Goal: Task Accomplishment & Management: Use online tool/utility

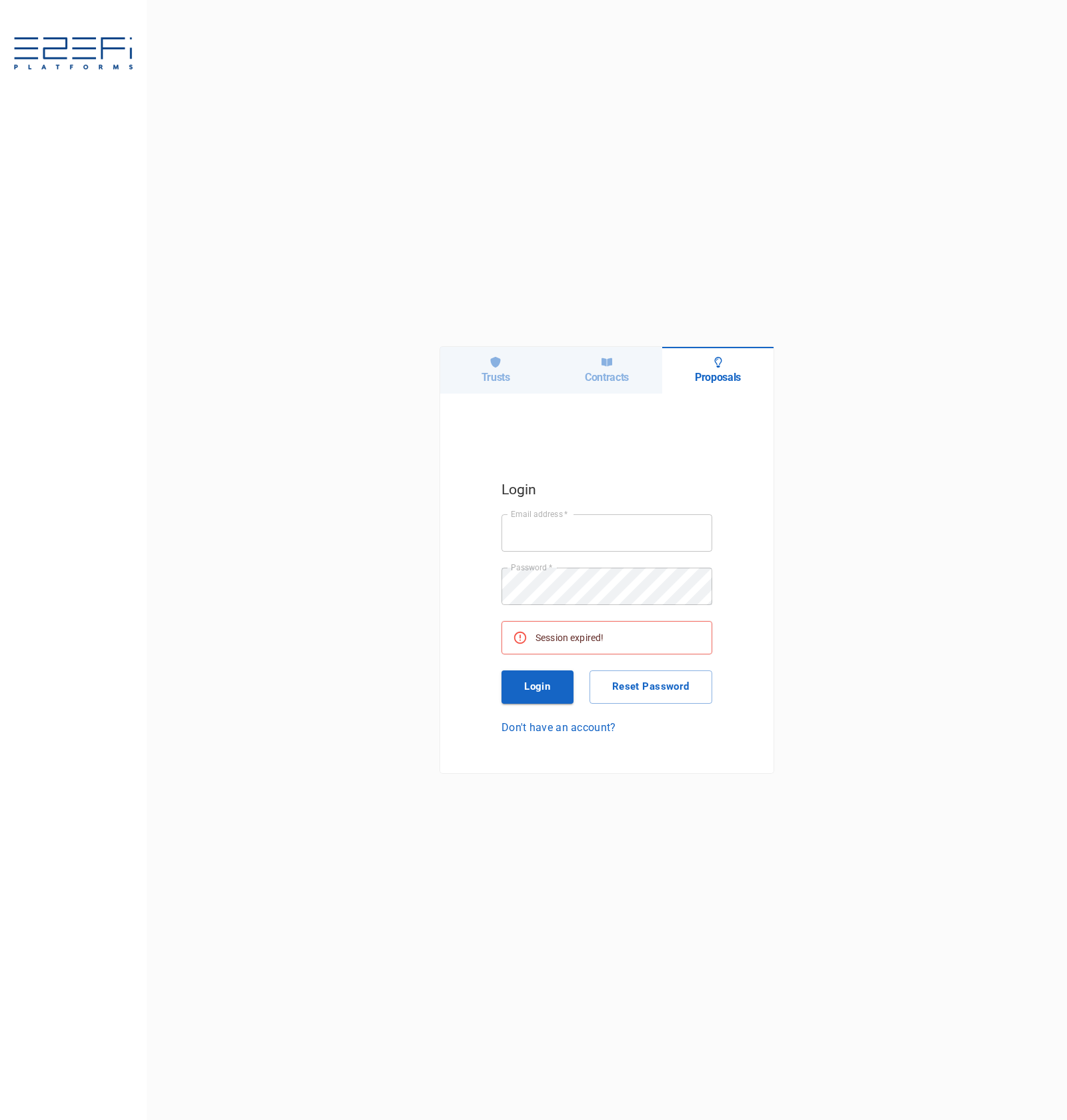
click at [505, 365] on div "Trusts" at bounding box center [496, 371] width 111 height 47
click at [627, 533] on input "Email address   *" at bounding box center [607, 533] width 211 height 37
type input "ken@integratedcapital.io"
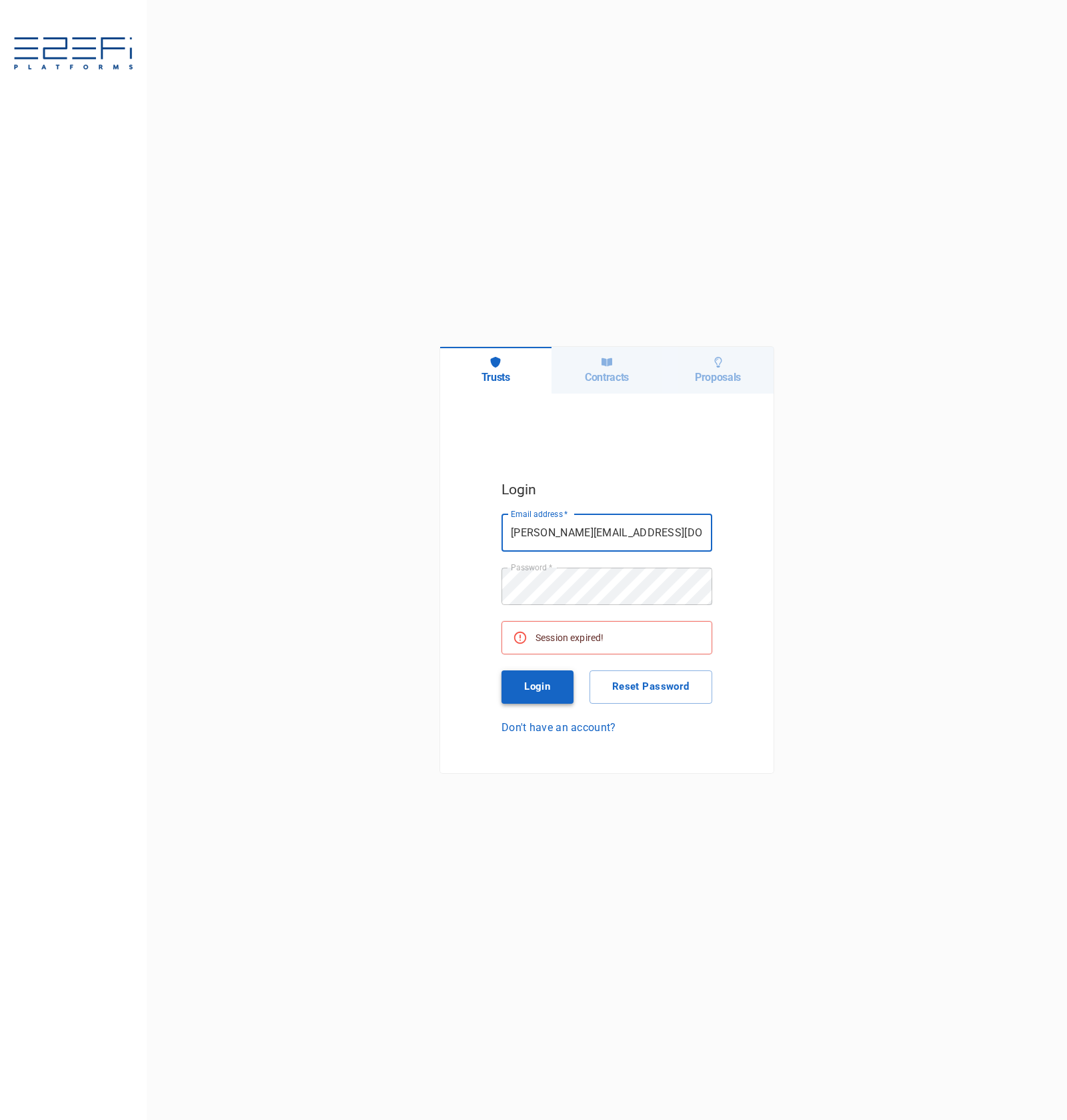
click at [554, 680] on button "Login" at bounding box center [538, 687] width 72 height 33
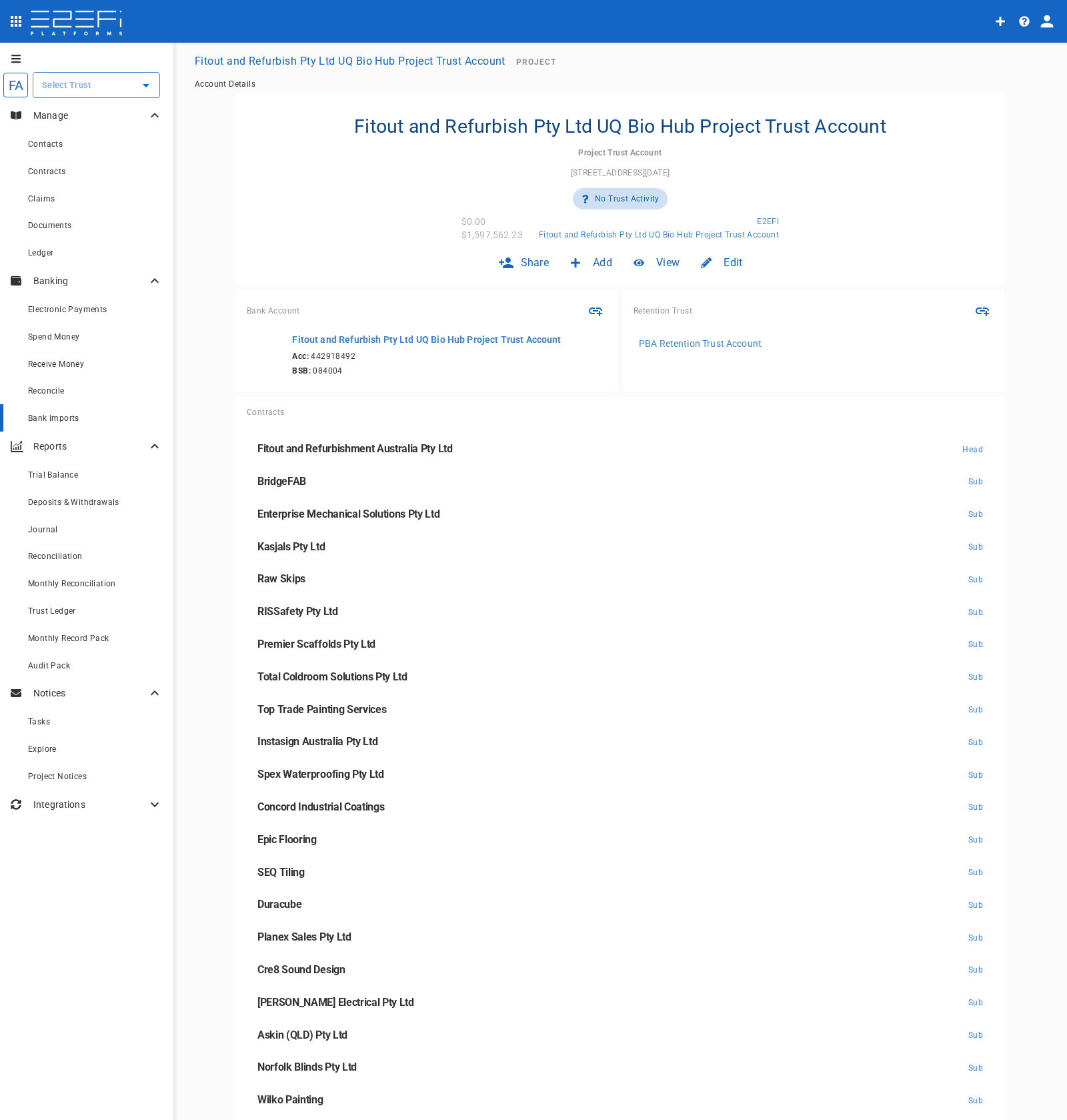
click at [58, 408] on link "Bank Imports" at bounding box center [87, 418] width 174 height 28
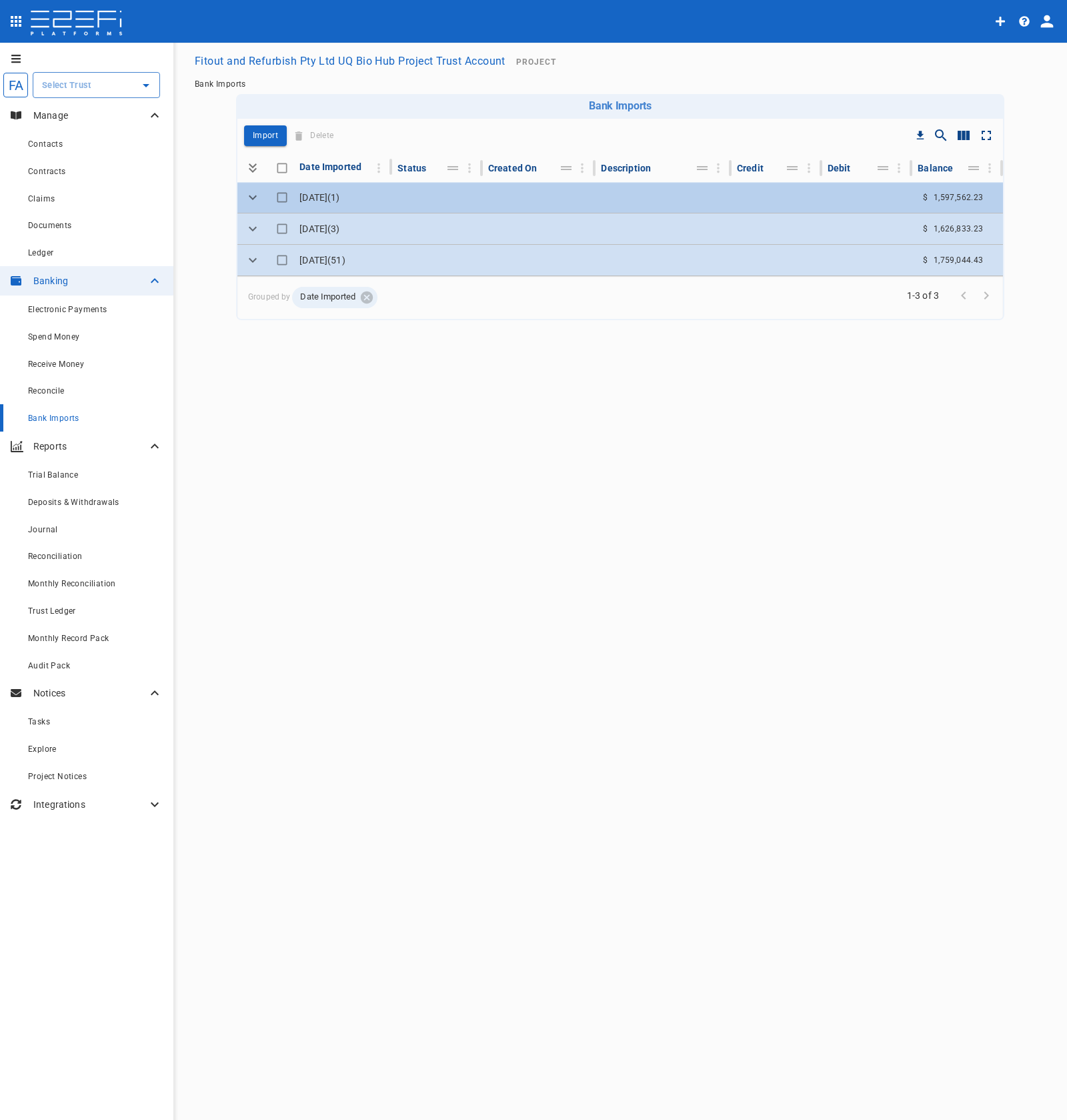
click at [787, 202] on td at bounding box center [777, 197] width 91 height 30
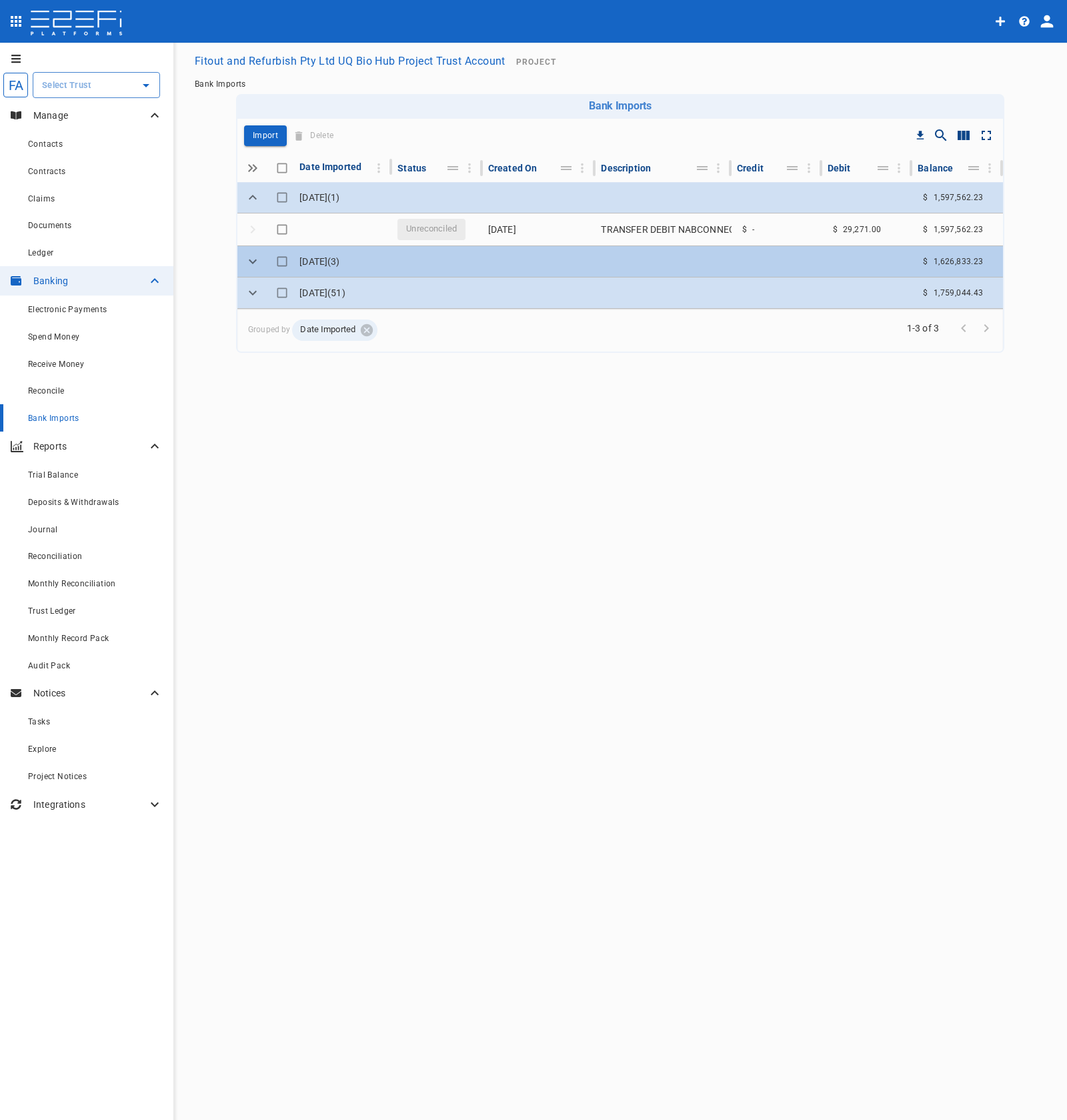
click at [620, 265] on td at bounding box center [663, 261] width 136 height 30
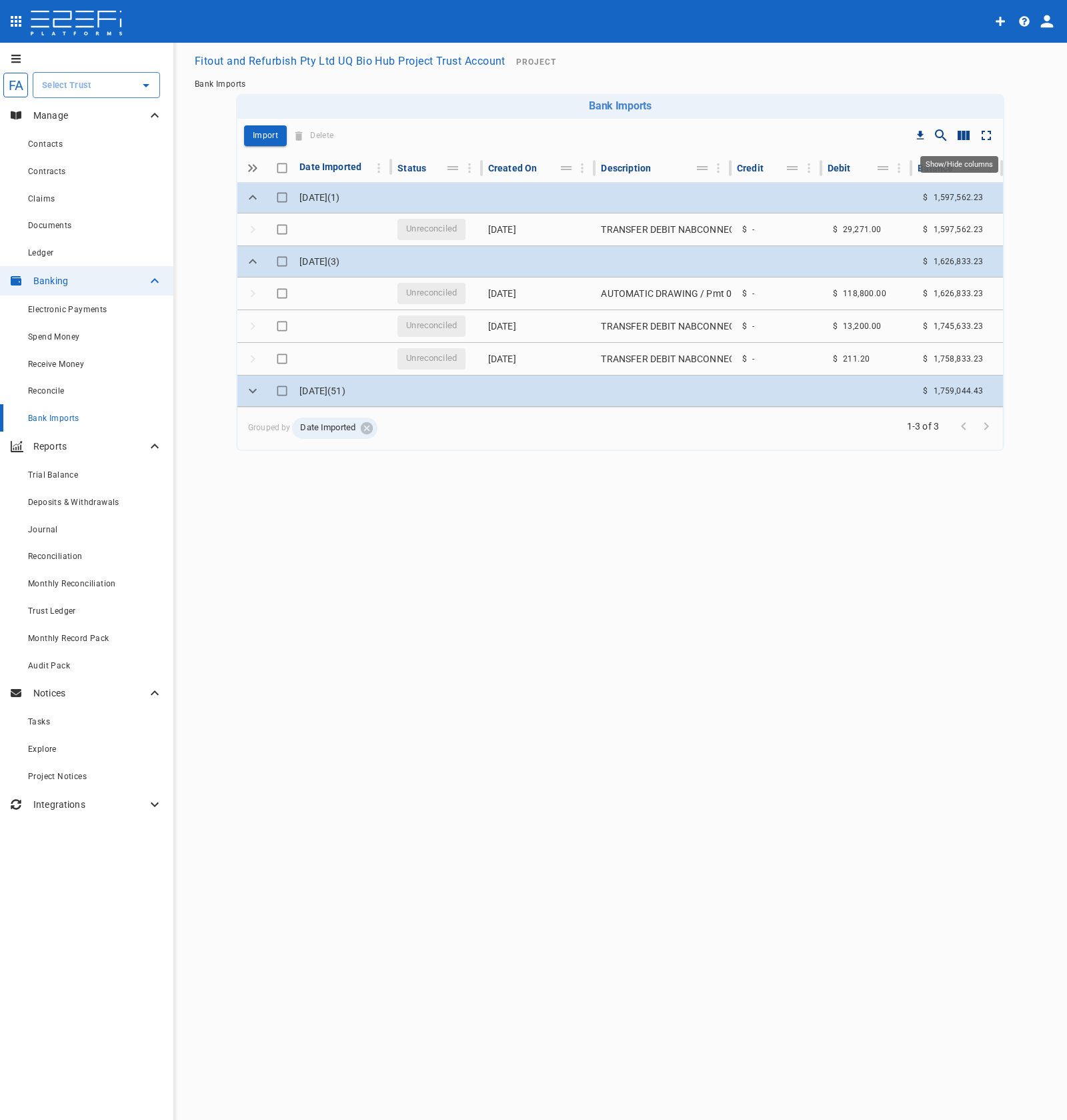
click at [959, 138] on icon "Show/Hide columns" at bounding box center [963, 135] width 12 height 9
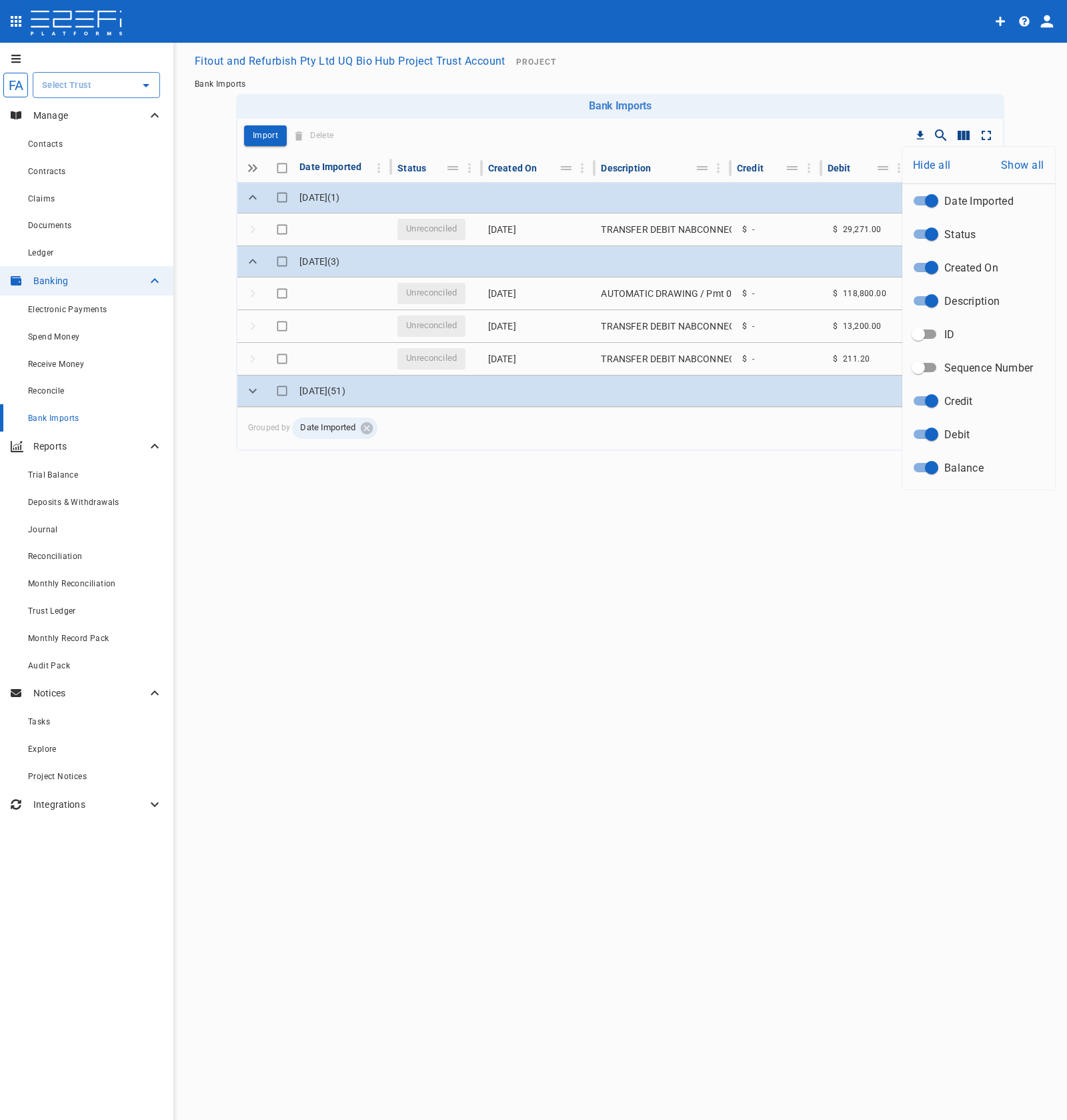
click at [925, 332] on input "ID" at bounding box center [919, 335] width 76 height 25
checkbox input "true"
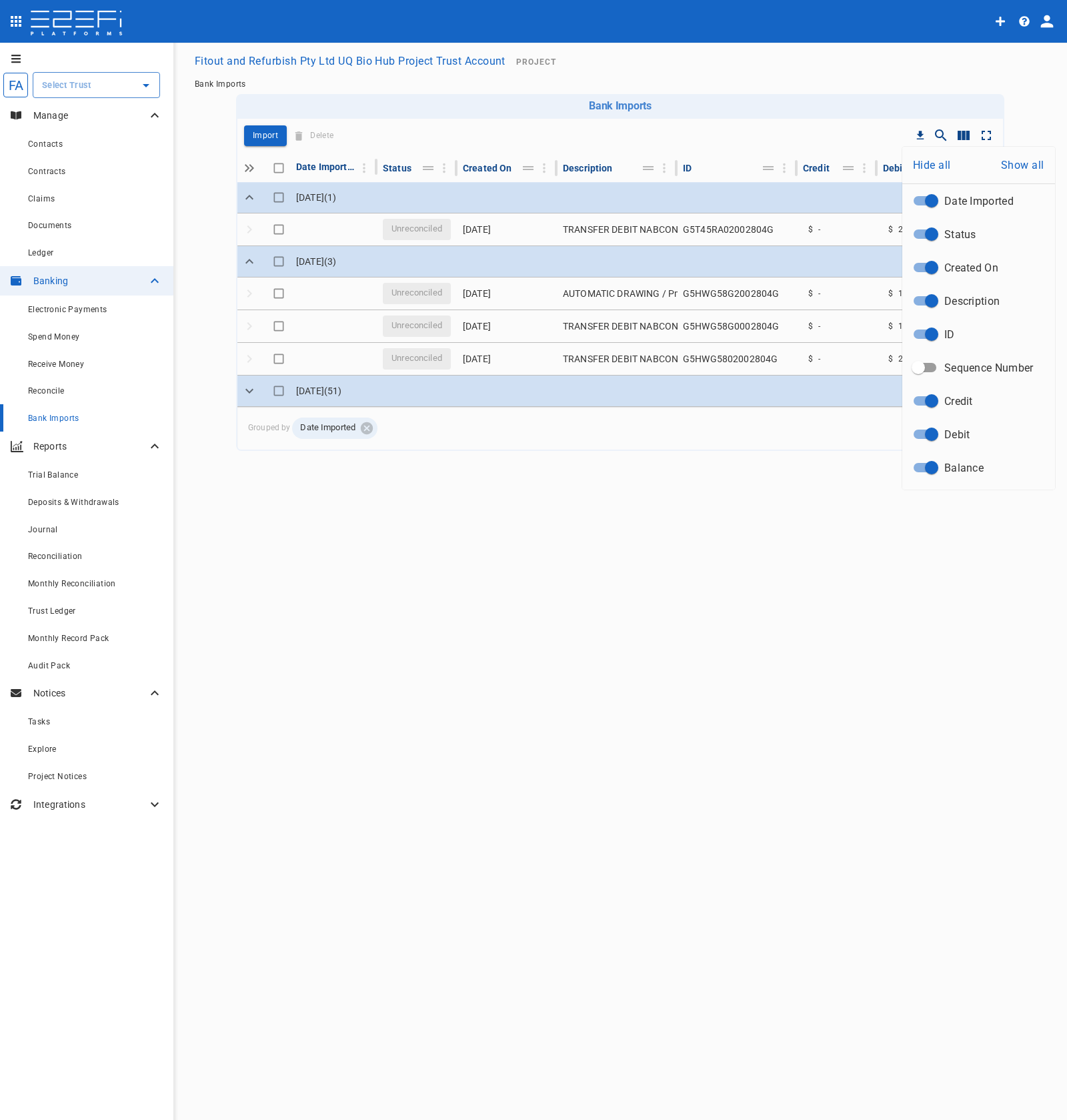
click at [735, 56] on div at bounding box center [534, 560] width 1067 height 1120
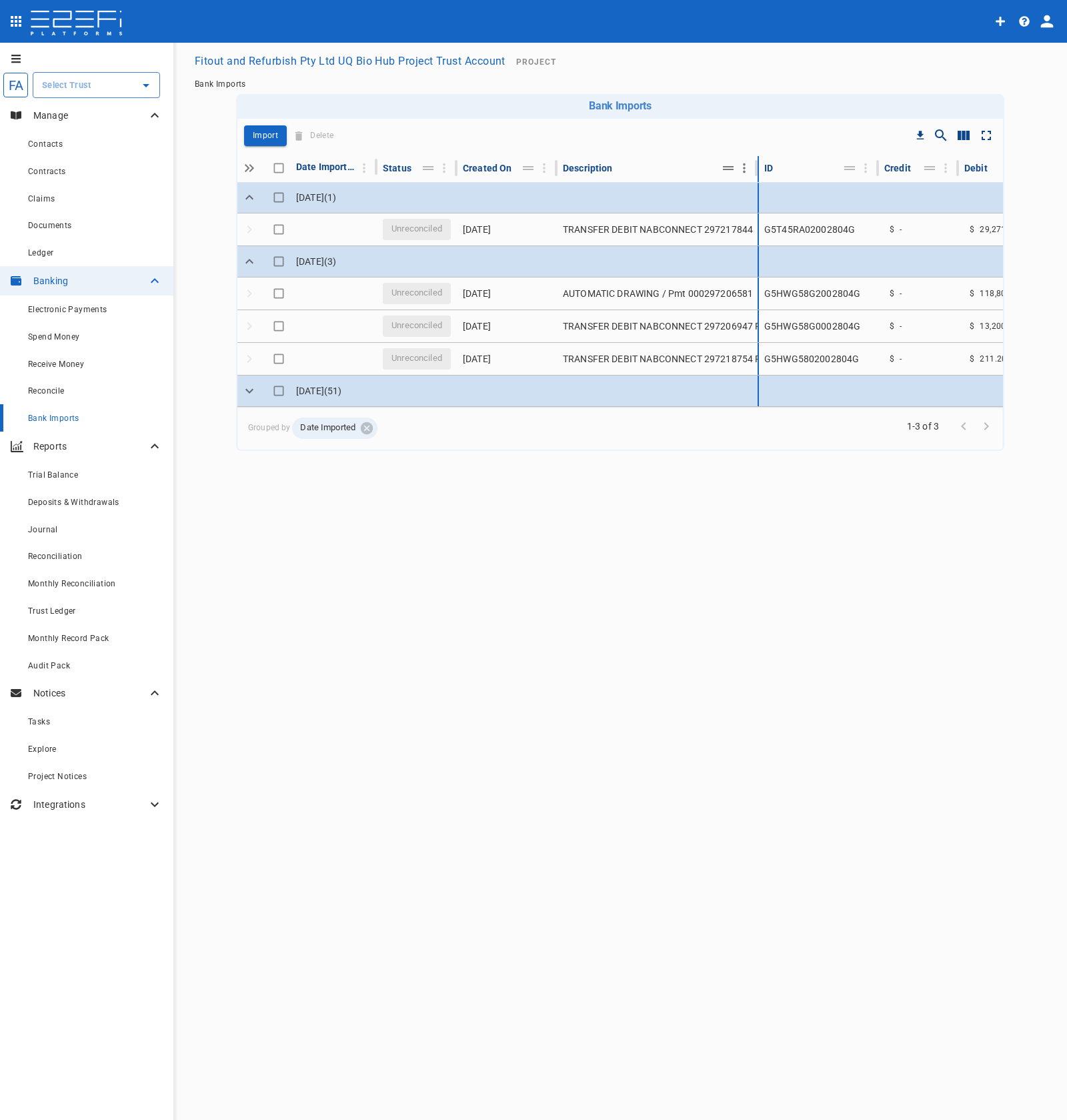
drag, startPoint x: 680, startPoint y: 168, endPoint x: 752, endPoint y: 170, distance: 72.0
click at [755, 170] on hr at bounding box center [756, 168] width 3 height 16
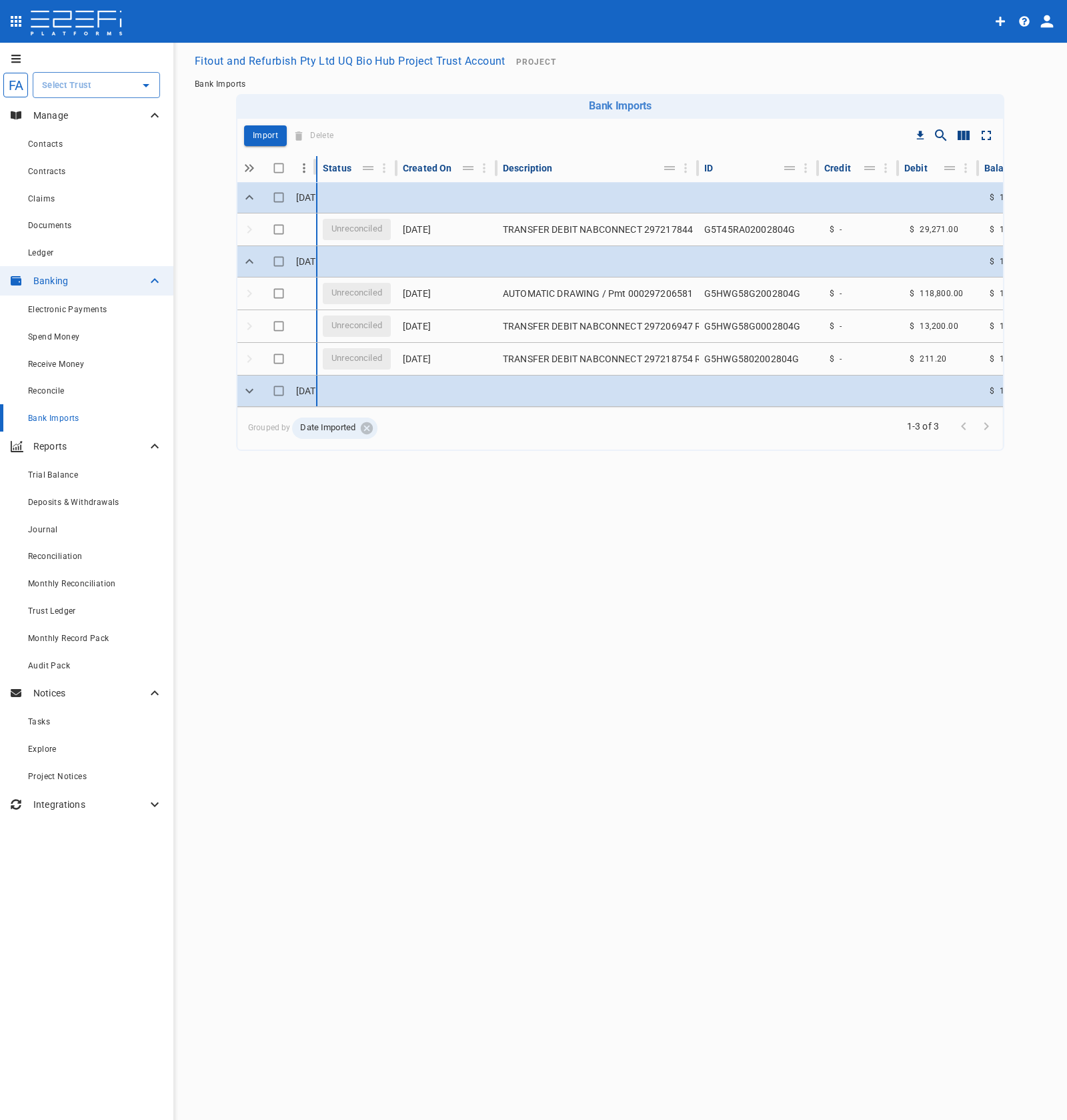
drag, startPoint x: 370, startPoint y: 169, endPoint x: 301, endPoint y: 171, distance: 69.0
click at [301, 171] on div "Date Imported" at bounding box center [303, 167] width 15 height 16
drag, startPoint x: 810, startPoint y: 171, endPoint x: 799, endPoint y: 171, distance: 11.0
click at [799, 171] on div at bounding box center [802, 168] width 8 height 16
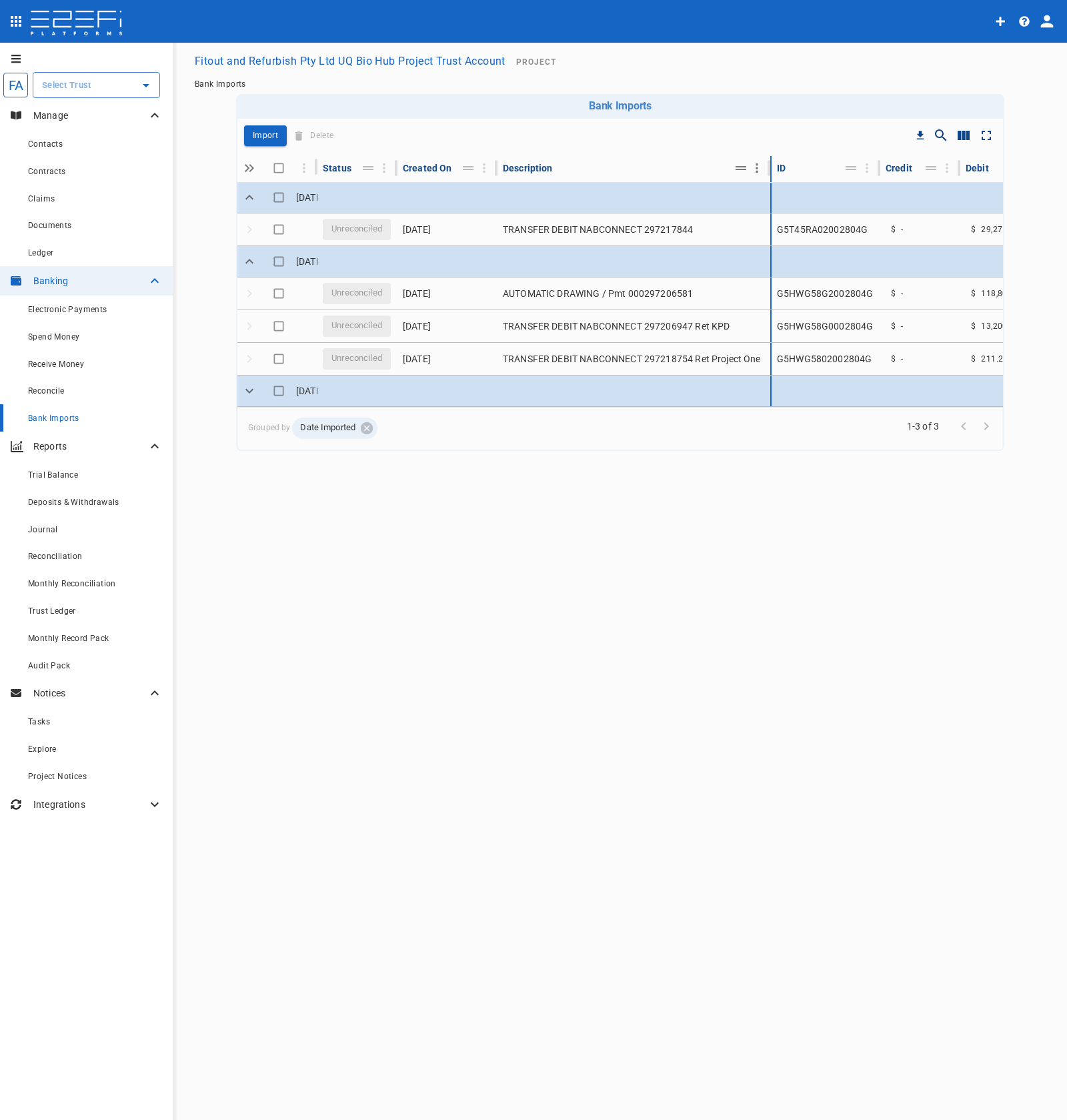
drag, startPoint x: 692, startPoint y: 169, endPoint x: 766, endPoint y: 169, distance: 74.0
click at [768, 169] on hr at bounding box center [769, 168] width 3 height 16
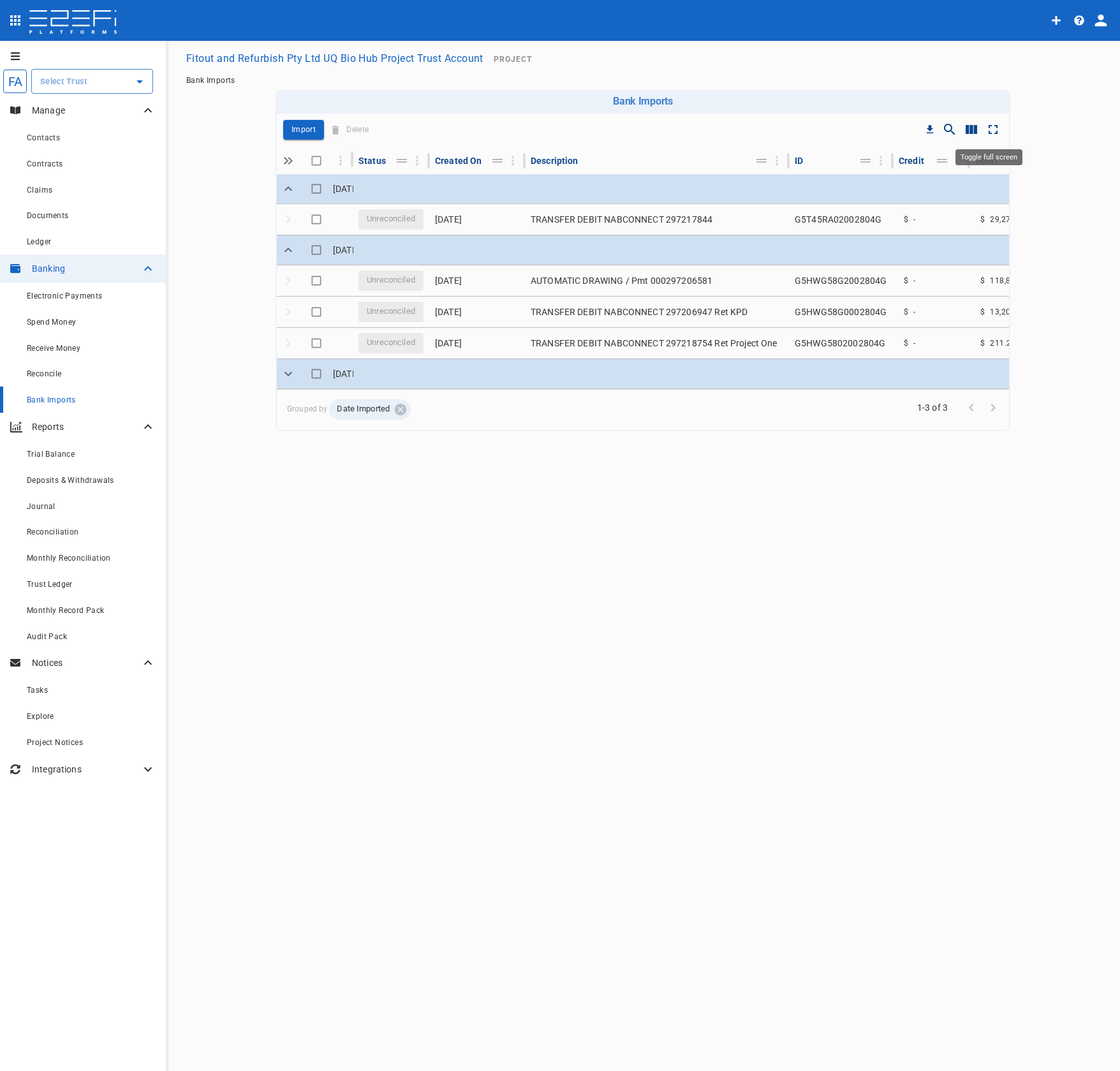
click at [994, 128] on icon "Toggle full screen" at bounding box center [992, 130] width 16 height 16
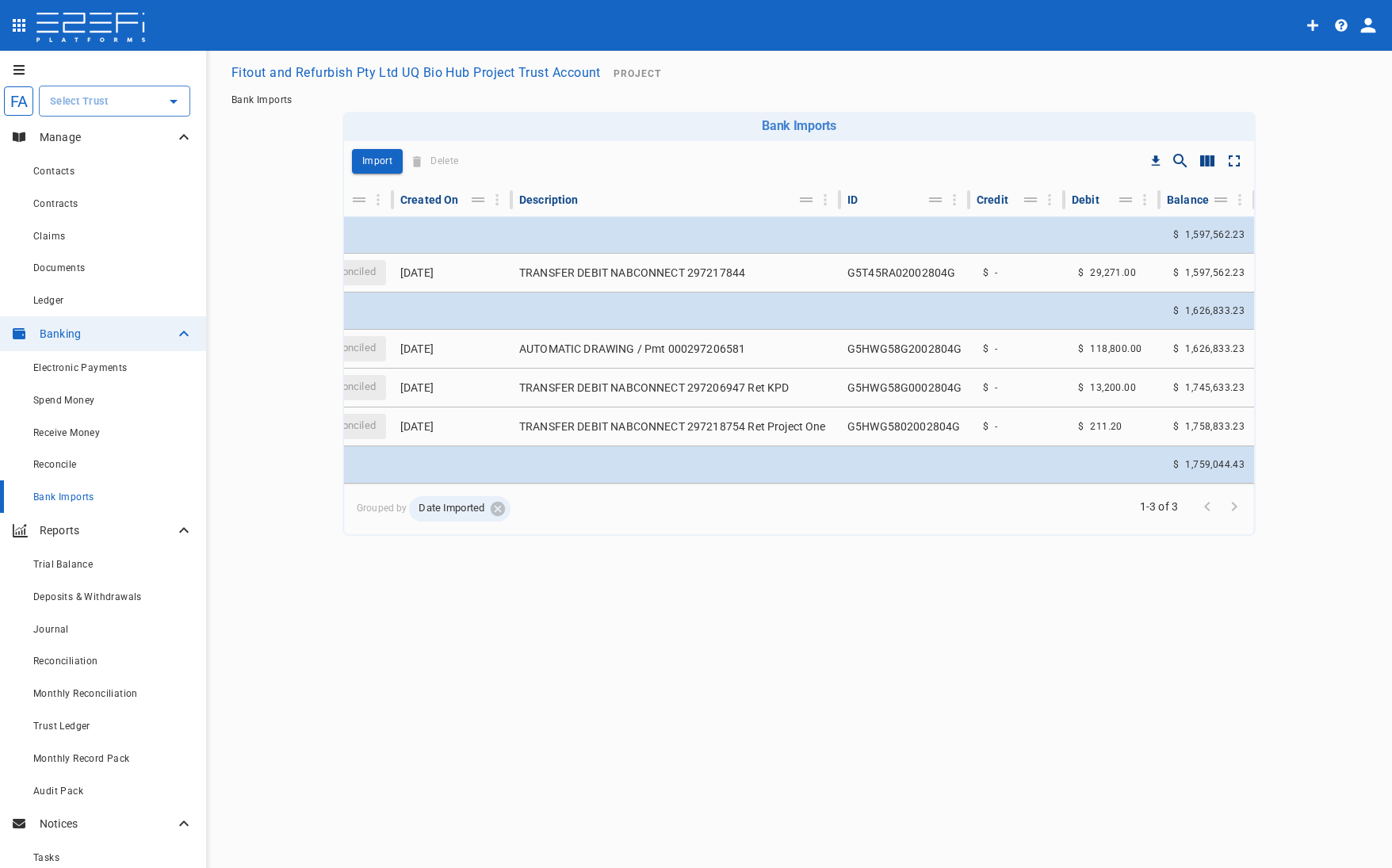
scroll to position [0, 142]
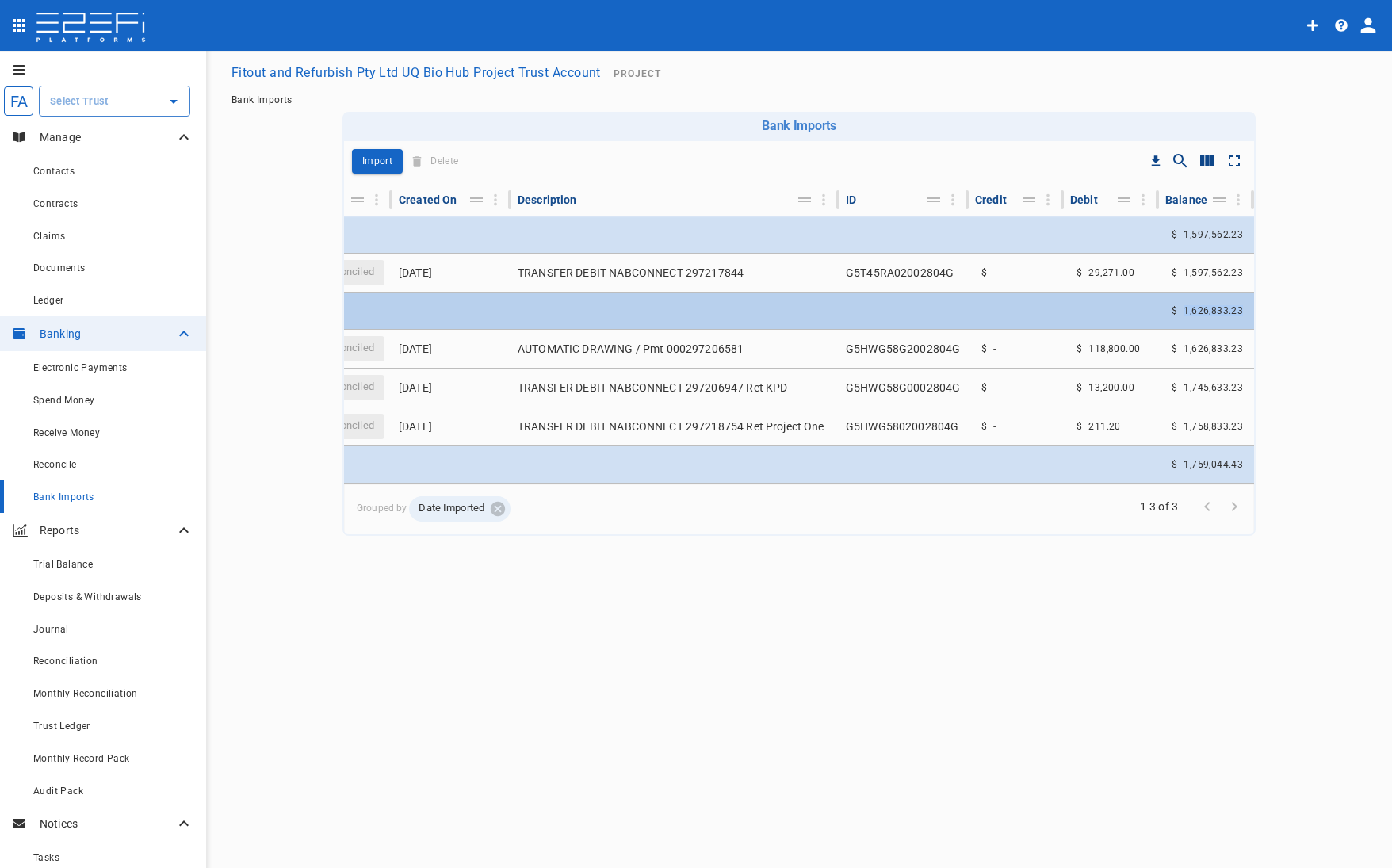
copy div "1,626,833.23"
drag, startPoint x: 1237, startPoint y: 311, endPoint x: 1171, endPoint y: 310, distance: 66.0
click at [1171, 310] on div "$ 1,626,833.23" at bounding box center [1207, 310] width 84 height 23
